Goal: Register for event/course

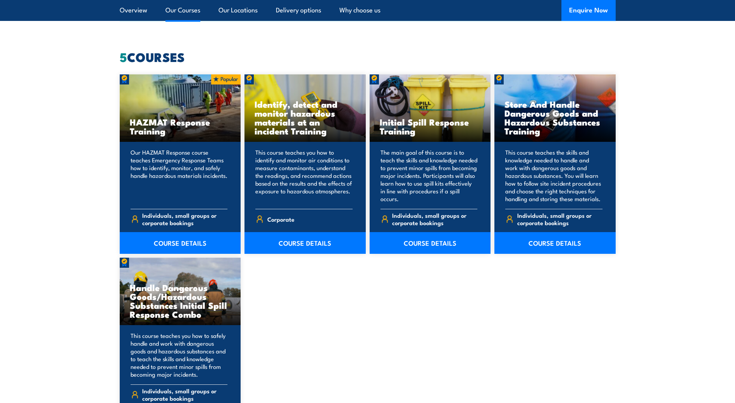
scroll to position [547, 0]
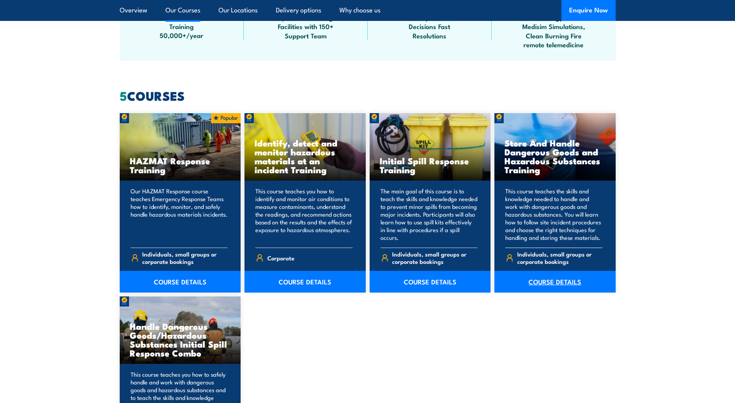
click at [553, 286] on link "COURSE DETAILS" at bounding box center [554, 282] width 121 height 22
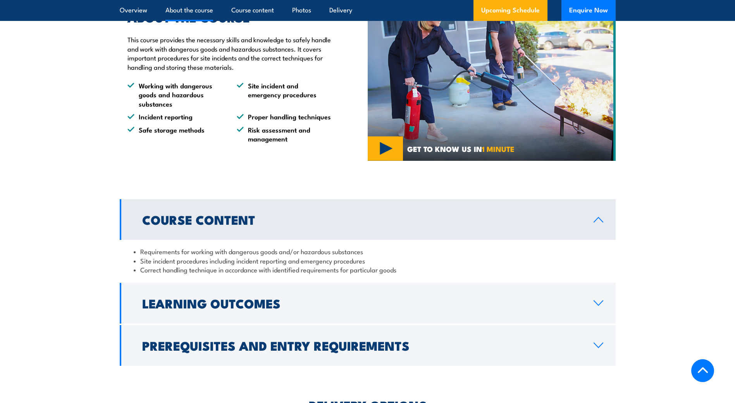
scroll to position [620, 0]
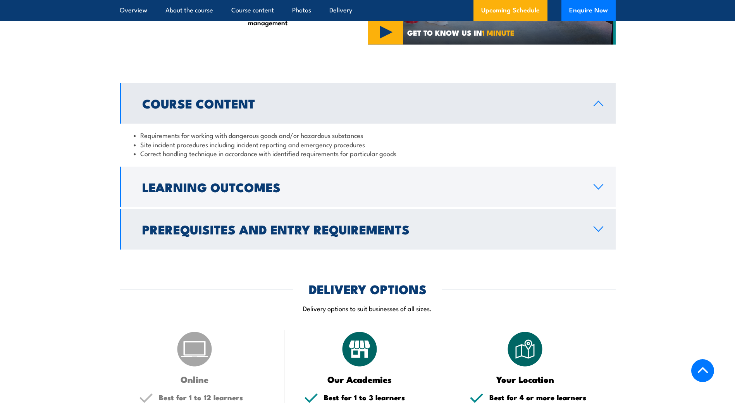
click at [593, 249] on link "Prerequisites and Entry Requirements" at bounding box center [368, 229] width 496 height 41
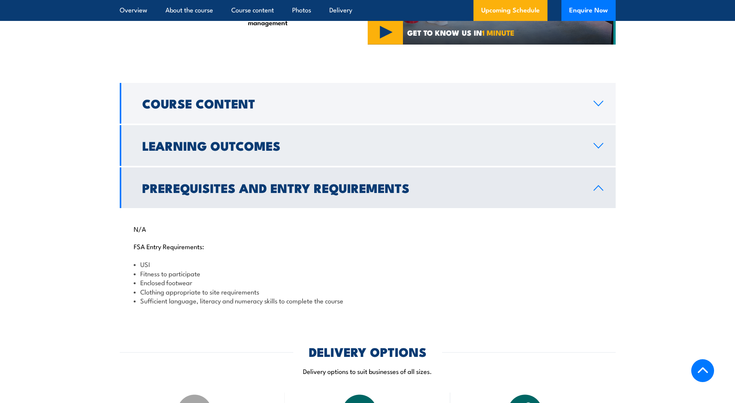
click at [599, 149] on icon at bounding box center [598, 146] width 10 height 6
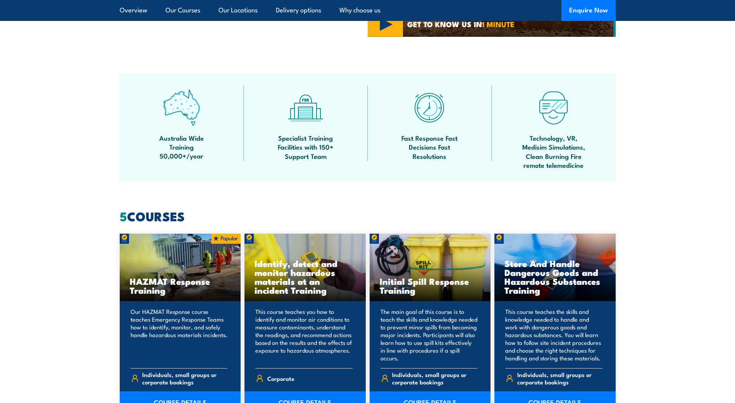
scroll to position [504, 0]
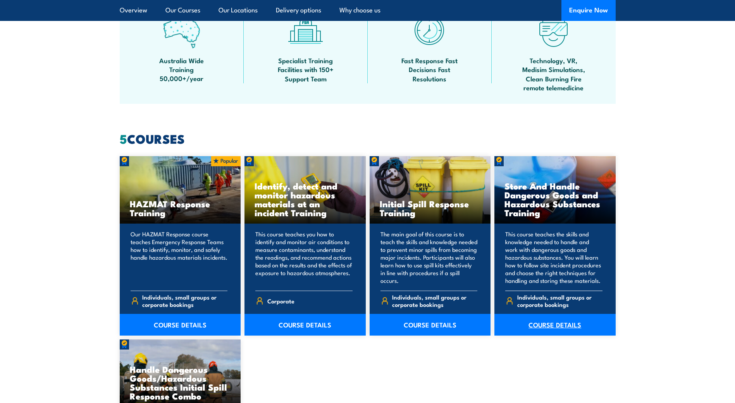
click at [546, 326] on link "COURSE DETAILS" at bounding box center [554, 325] width 121 height 22
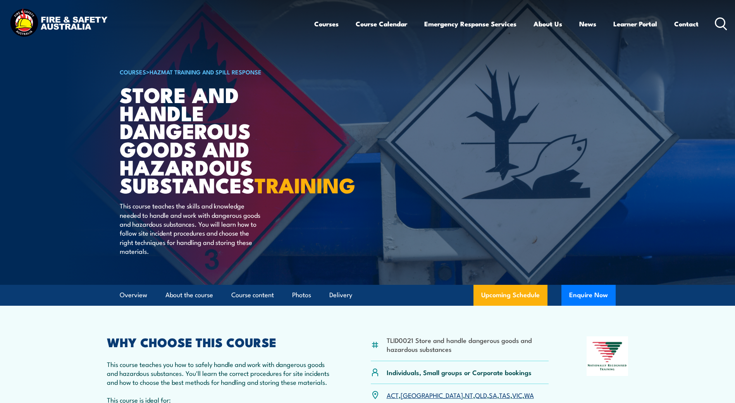
scroll to position [155, 0]
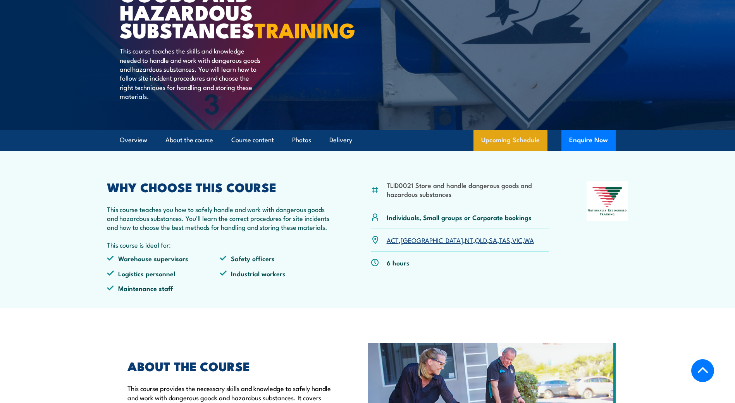
click at [523, 151] on link "Upcoming Schedule" at bounding box center [511, 140] width 74 height 21
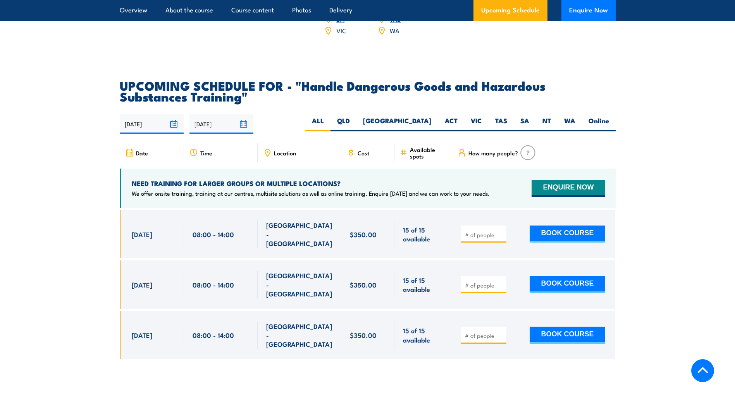
scroll to position [1065, 0]
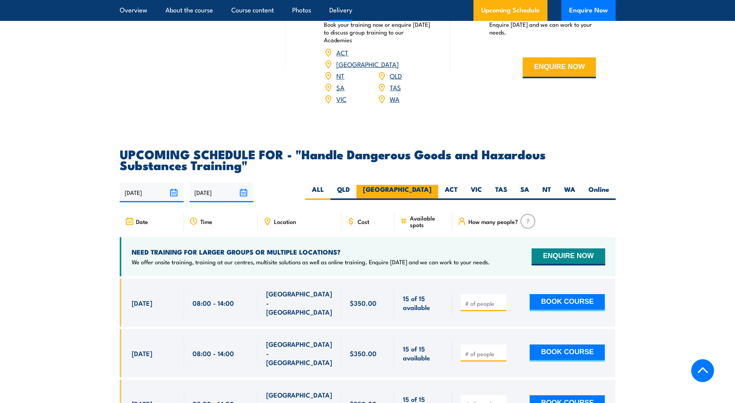
click at [425, 200] on label "[GEOGRAPHIC_DATA]" at bounding box center [398, 192] width 82 height 15
click at [432, 190] on input "[GEOGRAPHIC_DATA]" at bounding box center [434, 187] width 5 height 5
radio input "true"
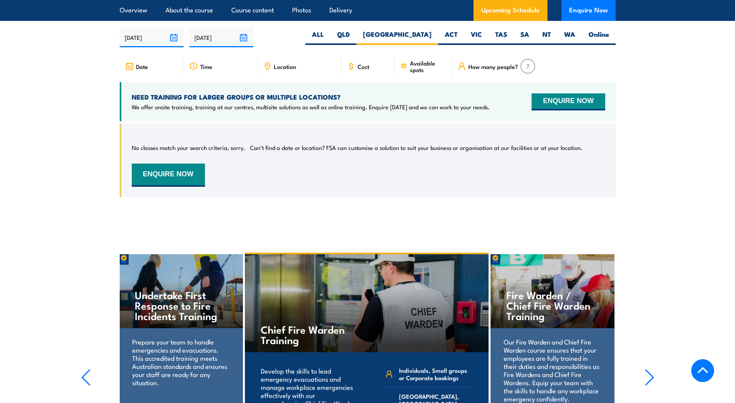
scroll to position [1104, 0]
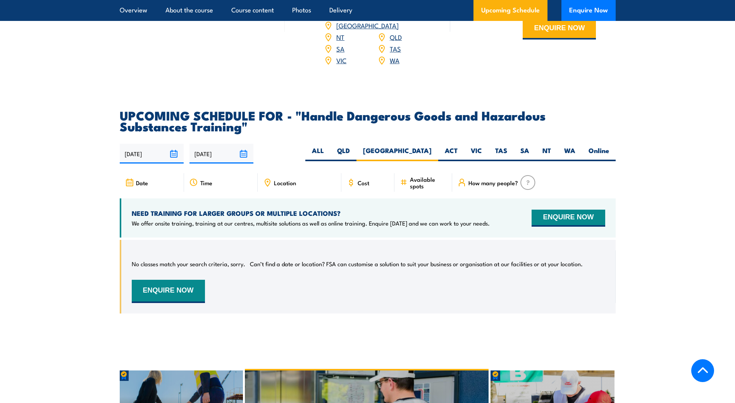
click at [243, 163] on input "[DATE]" at bounding box center [222, 154] width 64 height 20
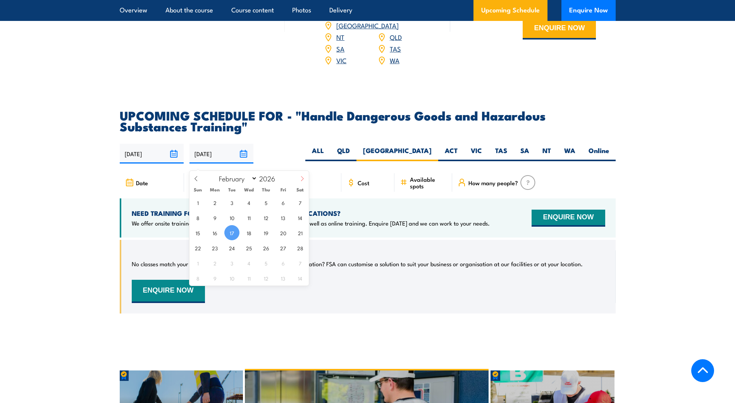
click at [303, 181] on icon at bounding box center [302, 178] width 5 height 5
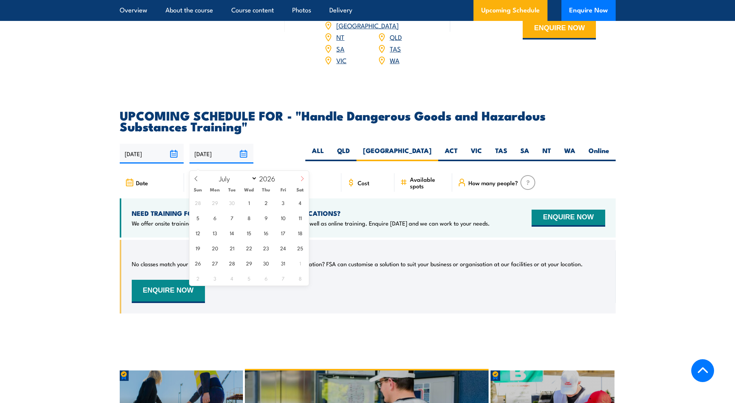
click at [303, 181] on icon at bounding box center [302, 178] width 5 height 5
select select "9"
click at [282, 204] on span "2" at bounding box center [283, 202] width 15 height 15
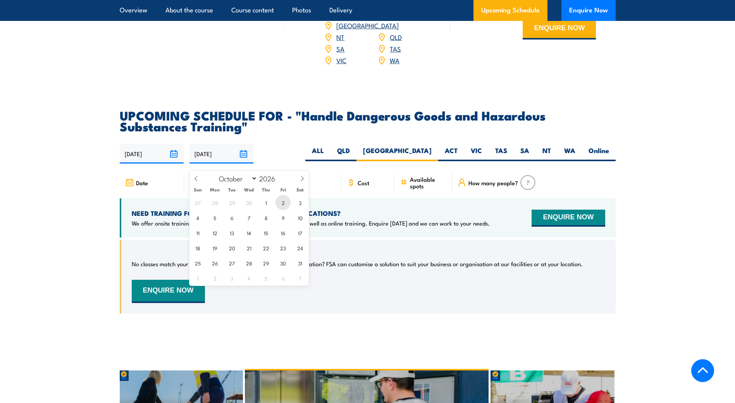
type input "02/10/2026"
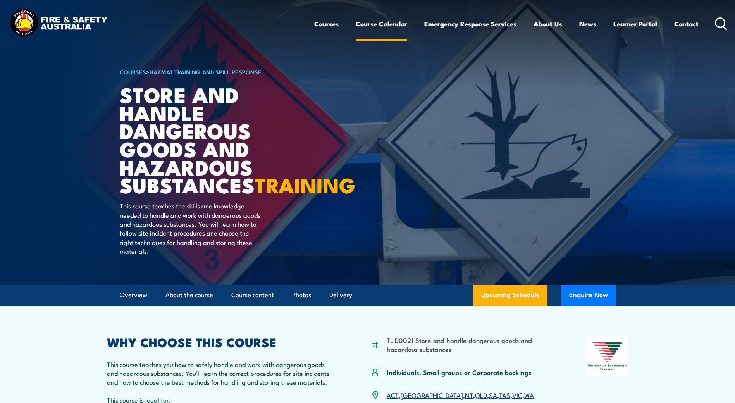
click at [361, 28] on link "Course Calendar" at bounding box center [382, 24] width 52 height 21
click at [374, 24] on link "Course Calendar" at bounding box center [382, 24] width 52 height 21
click at [397, 25] on link "Course Calendar" at bounding box center [382, 24] width 52 height 21
click at [372, 24] on link "Course Calendar" at bounding box center [382, 24] width 52 height 21
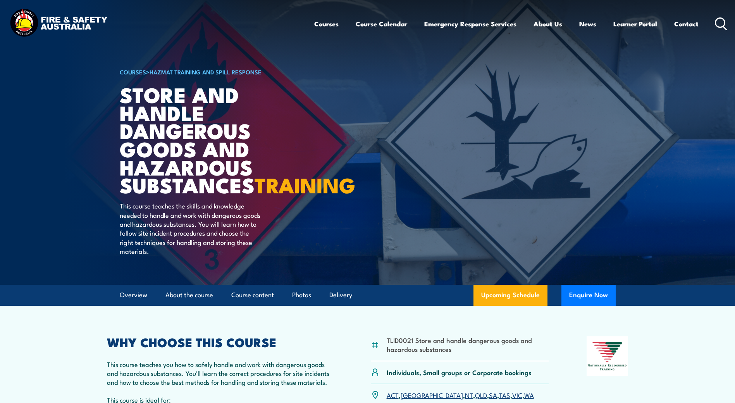
click at [63, 20] on img at bounding box center [59, 23] width 102 height 33
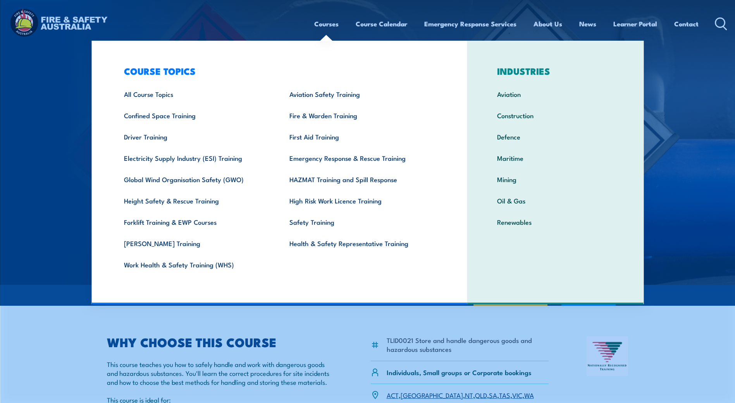
click at [322, 26] on link "Courses" at bounding box center [326, 24] width 24 height 21
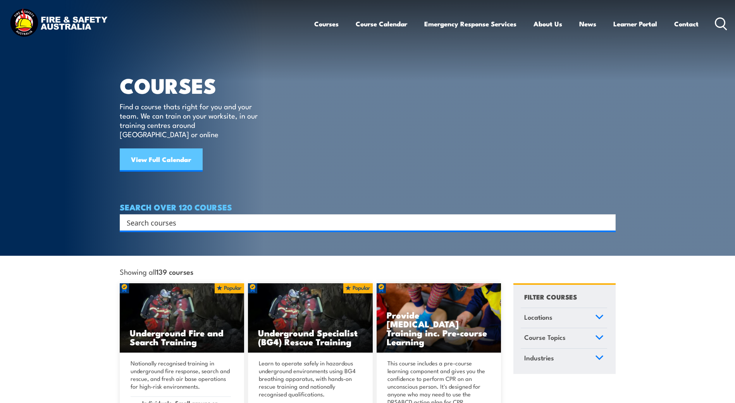
click at [166, 154] on link "View Full Calendar" at bounding box center [161, 159] width 83 height 23
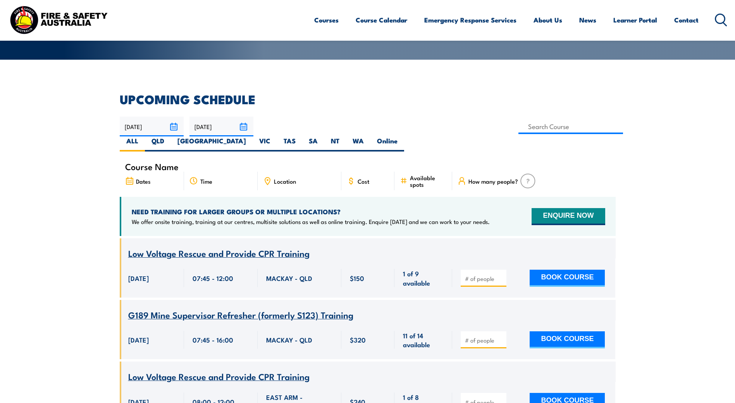
scroll to position [116, 0]
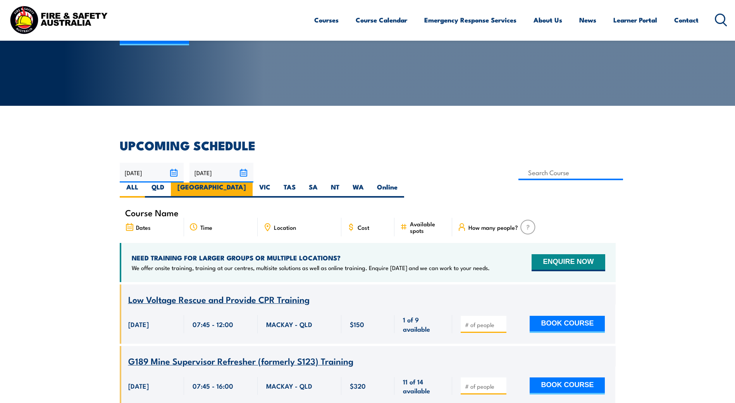
click at [253, 183] on label "[GEOGRAPHIC_DATA]" at bounding box center [212, 190] width 82 height 15
click at [251, 183] on input "[GEOGRAPHIC_DATA]" at bounding box center [248, 185] width 5 height 5
radio input "true"
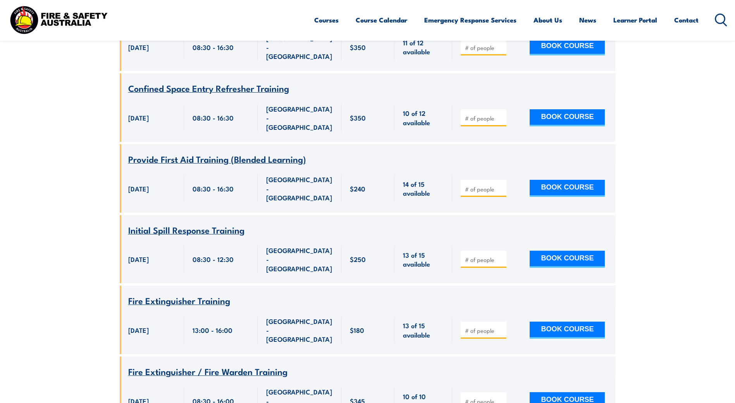
scroll to position [2558, 0]
